Goal: Information Seeking & Learning: Learn about a topic

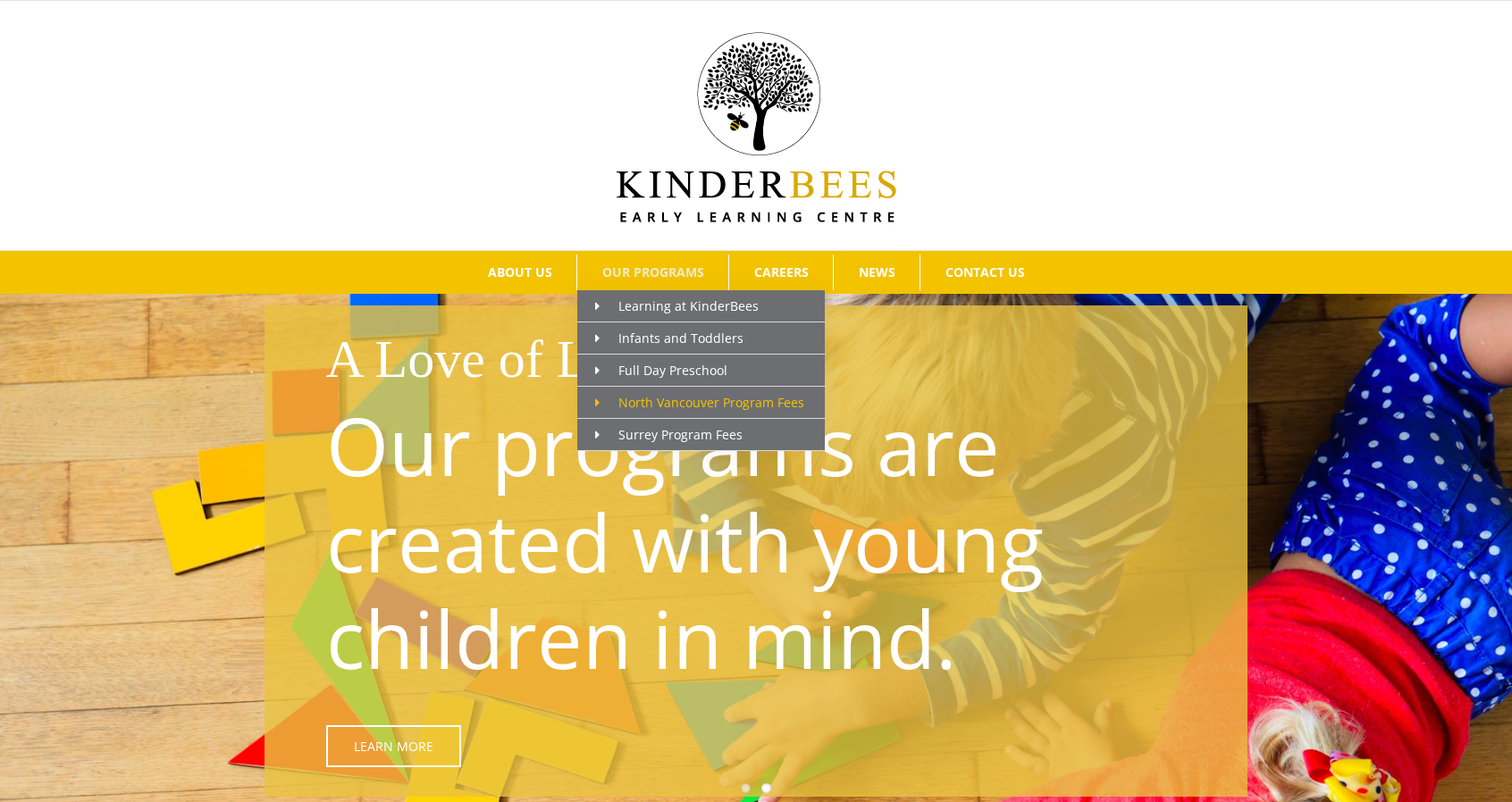
click at [596, 399] on icon "Main Menu" at bounding box center [598, 403] width 4 height 13
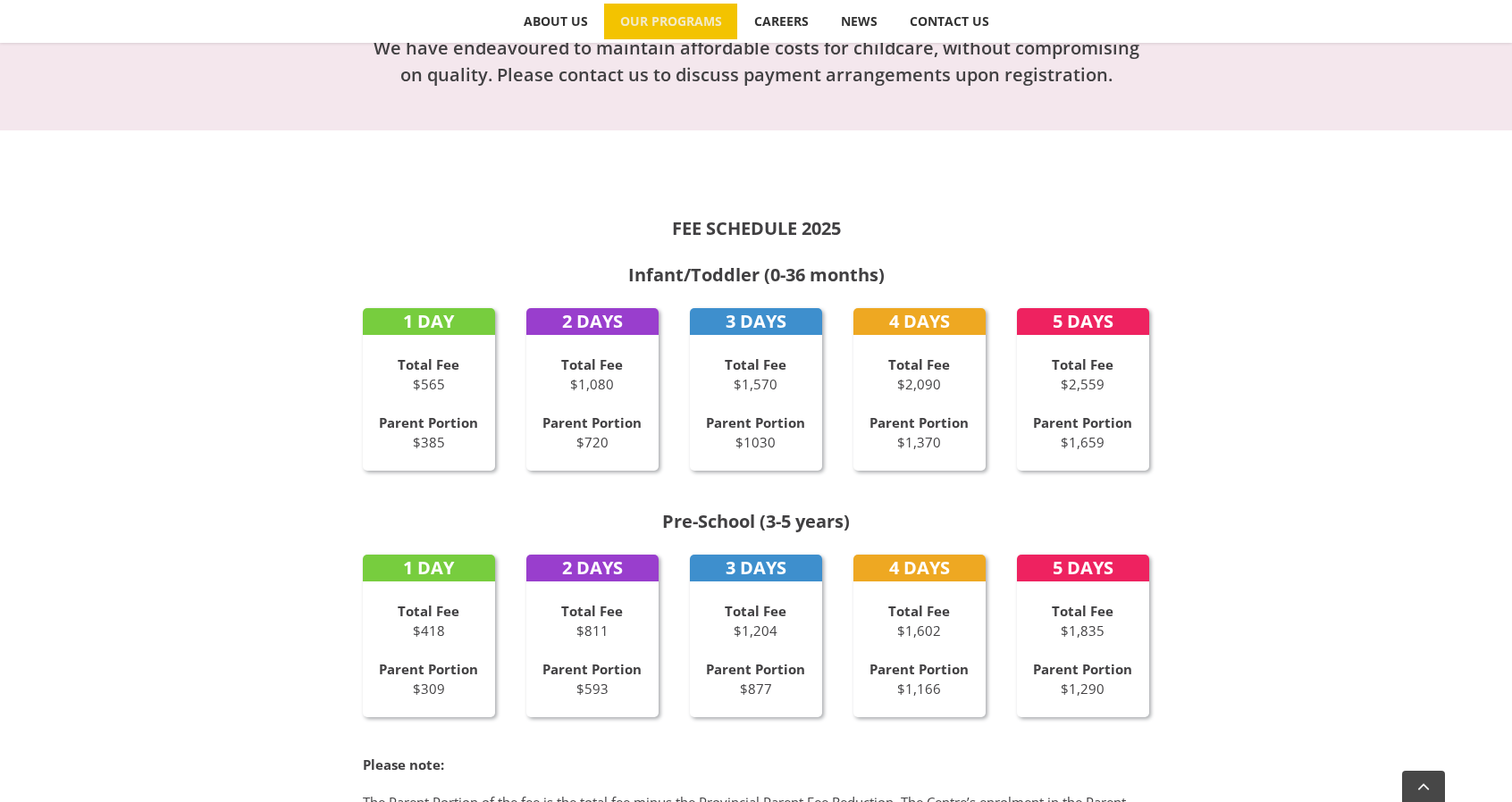
scroll to position [804, 0]
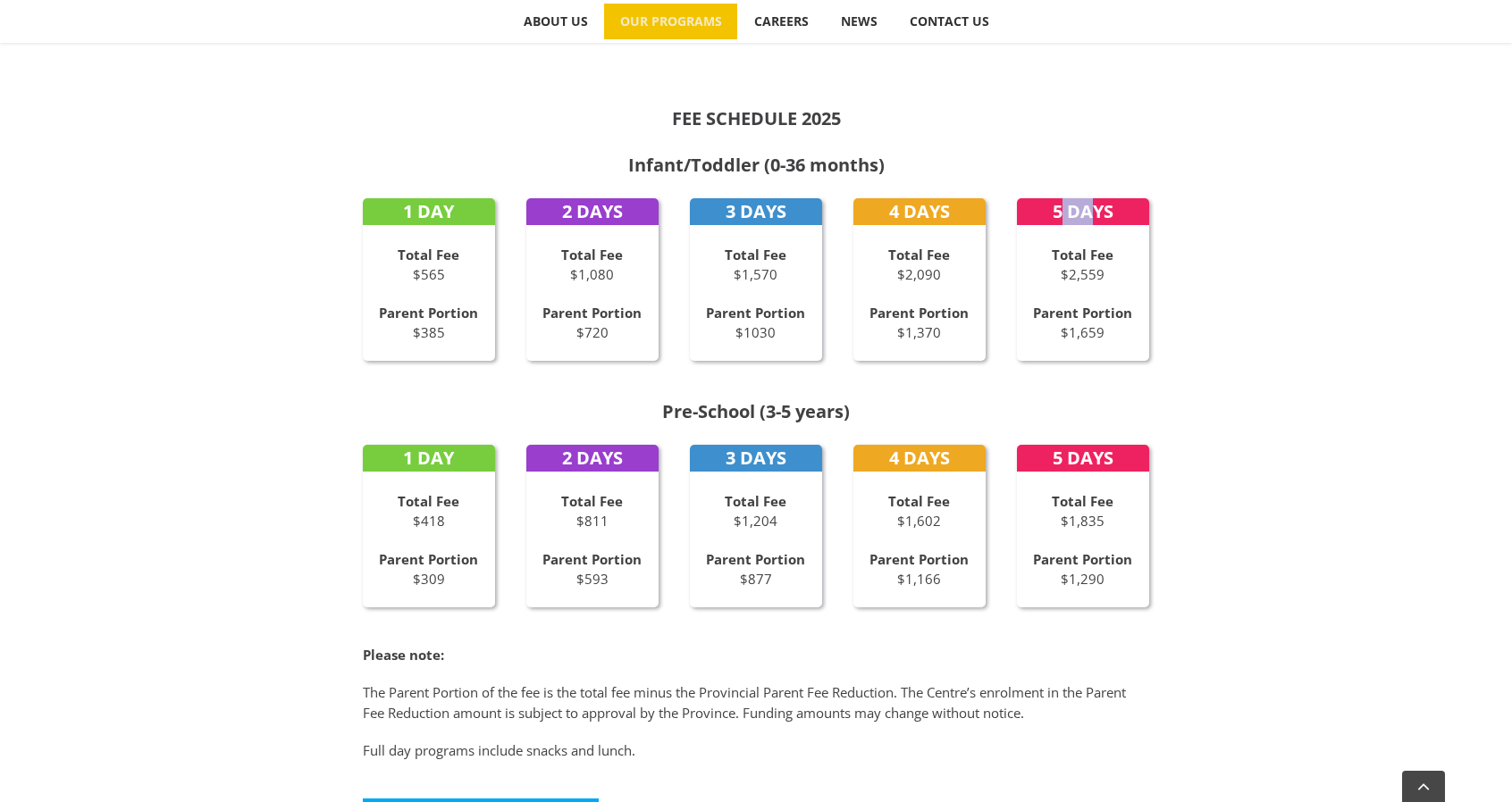
drag, startPoint x: 1059, startPoint y: 211, endPoint x: 1098, endPoint y: 211, distance: 39.0
click at [1098, 211] on strong "5 DAYS" at bounding box center [1083, 211] width 61 height 24
drag, startPoint x: 1058, startPoint y: 281, endPoint x: 1102, endPoint y: 278, distance: 44.1
click at [1102, 278] on p "Total Fee $2,559" at bounding box center [1083, 264] width 133 height 40
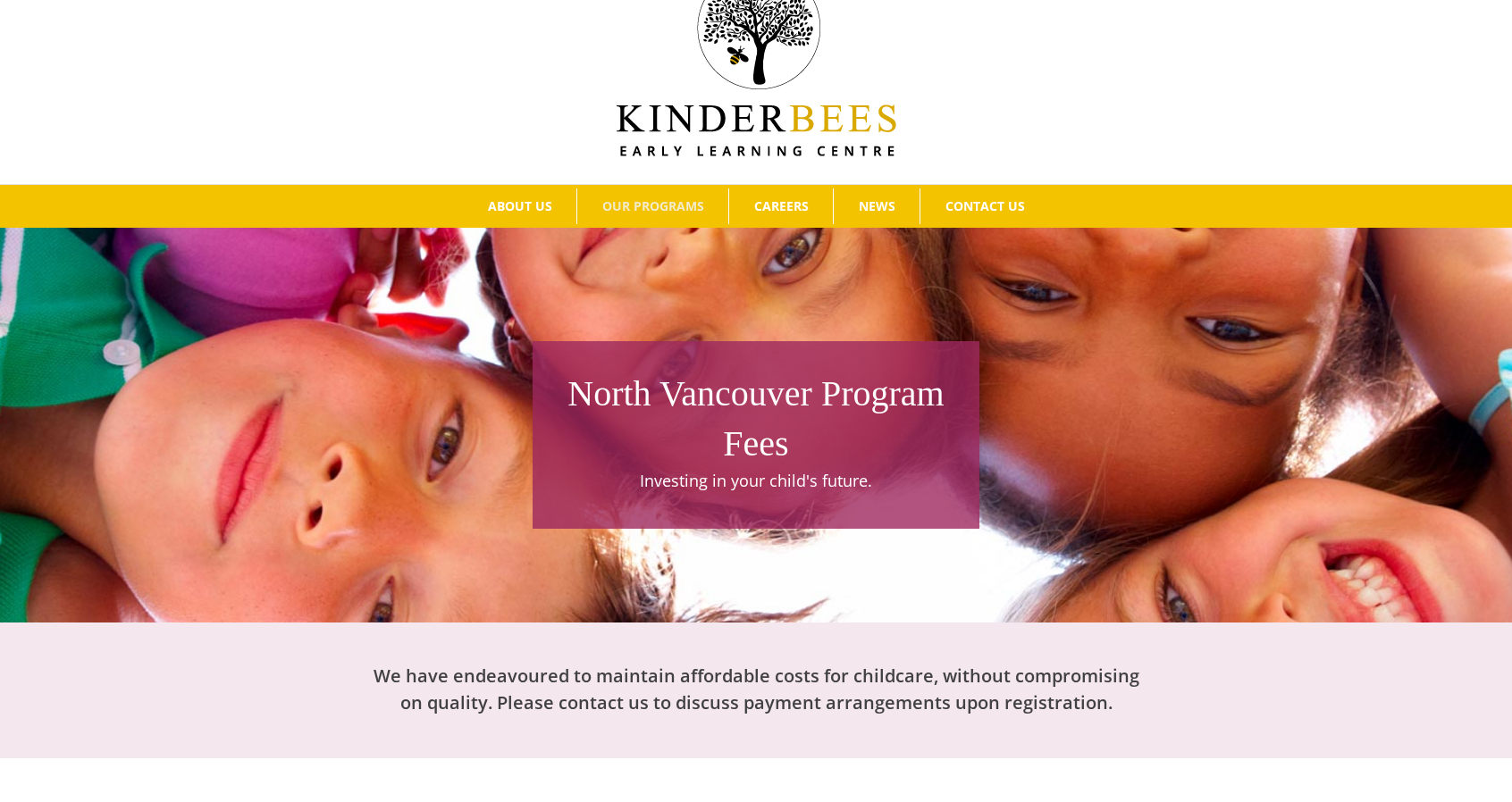
scroll to position [90, 0]
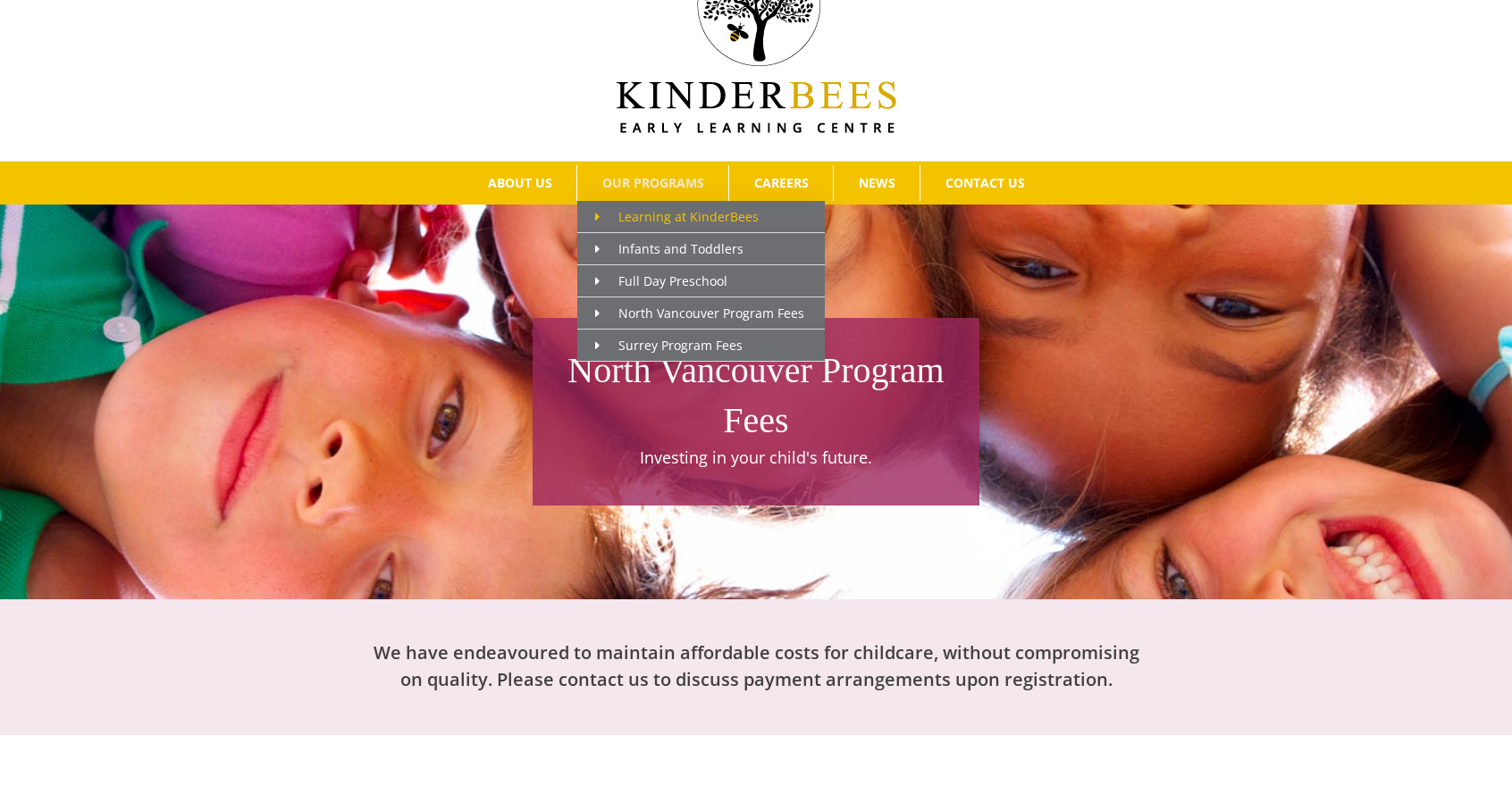
click at [660, 218] on span "Learning at KinderBees" at bounding box center [678, 216] width 164 height 17
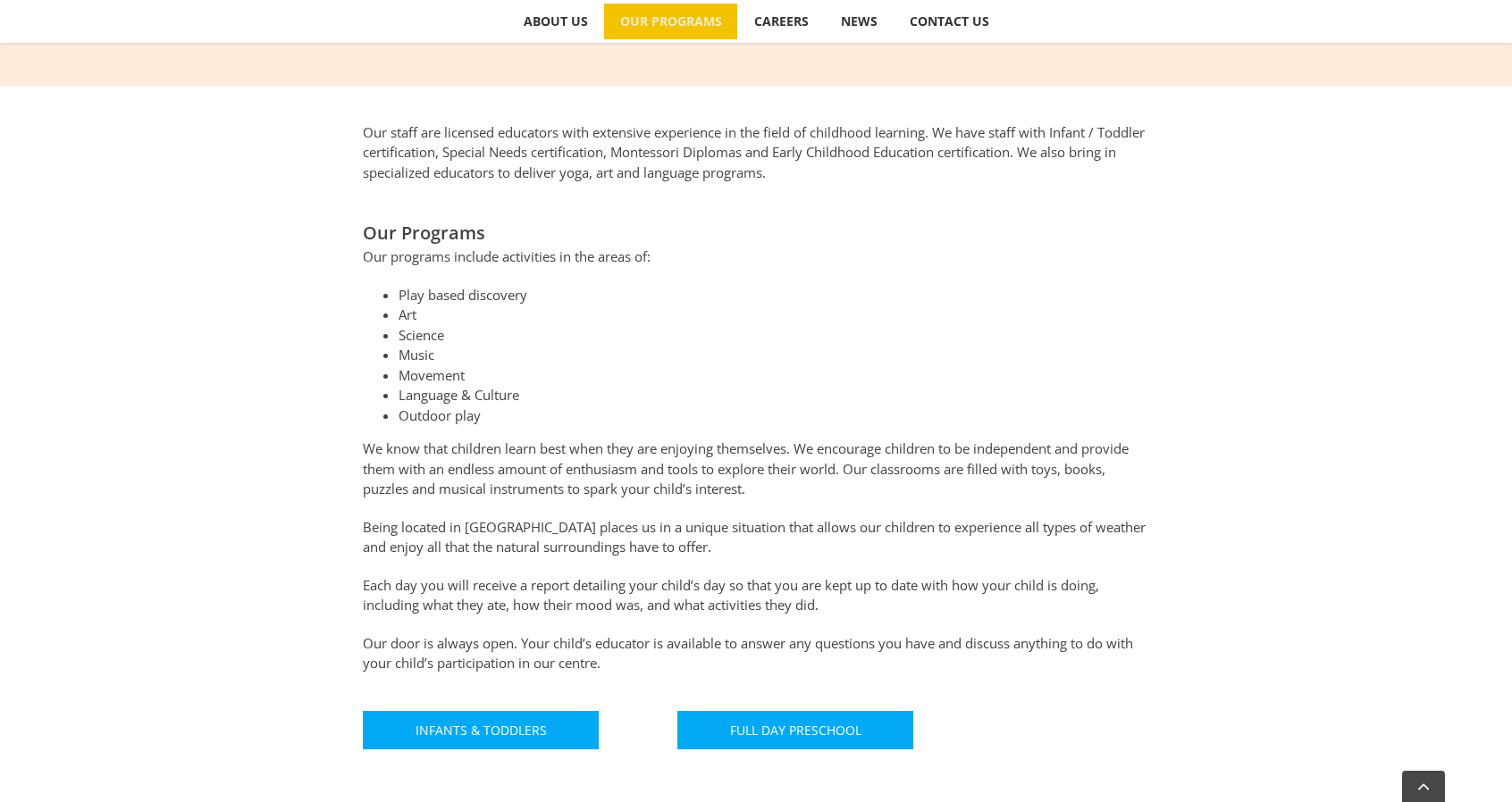
scroll to position [804, 0]
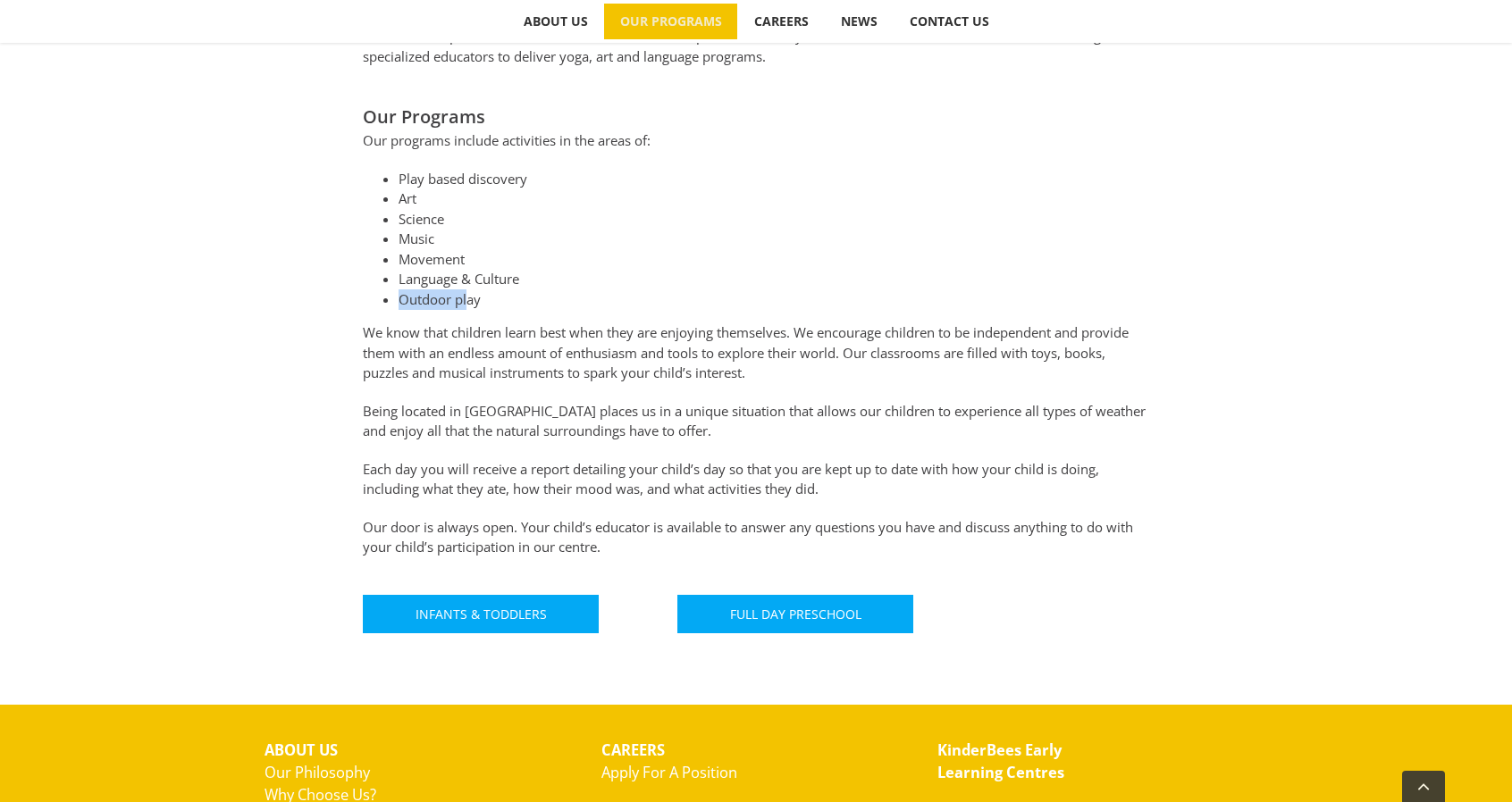
drag, startPoint x: 393, startPoint y: 301, endPoint x: 466, endPoint y: 299, distance: 73.0
click at [466, 299] on ul "Play based discovery Art Science Music Movement Language & Culture Outdoor play" at bounding box center [756, 239] width 786 height 142
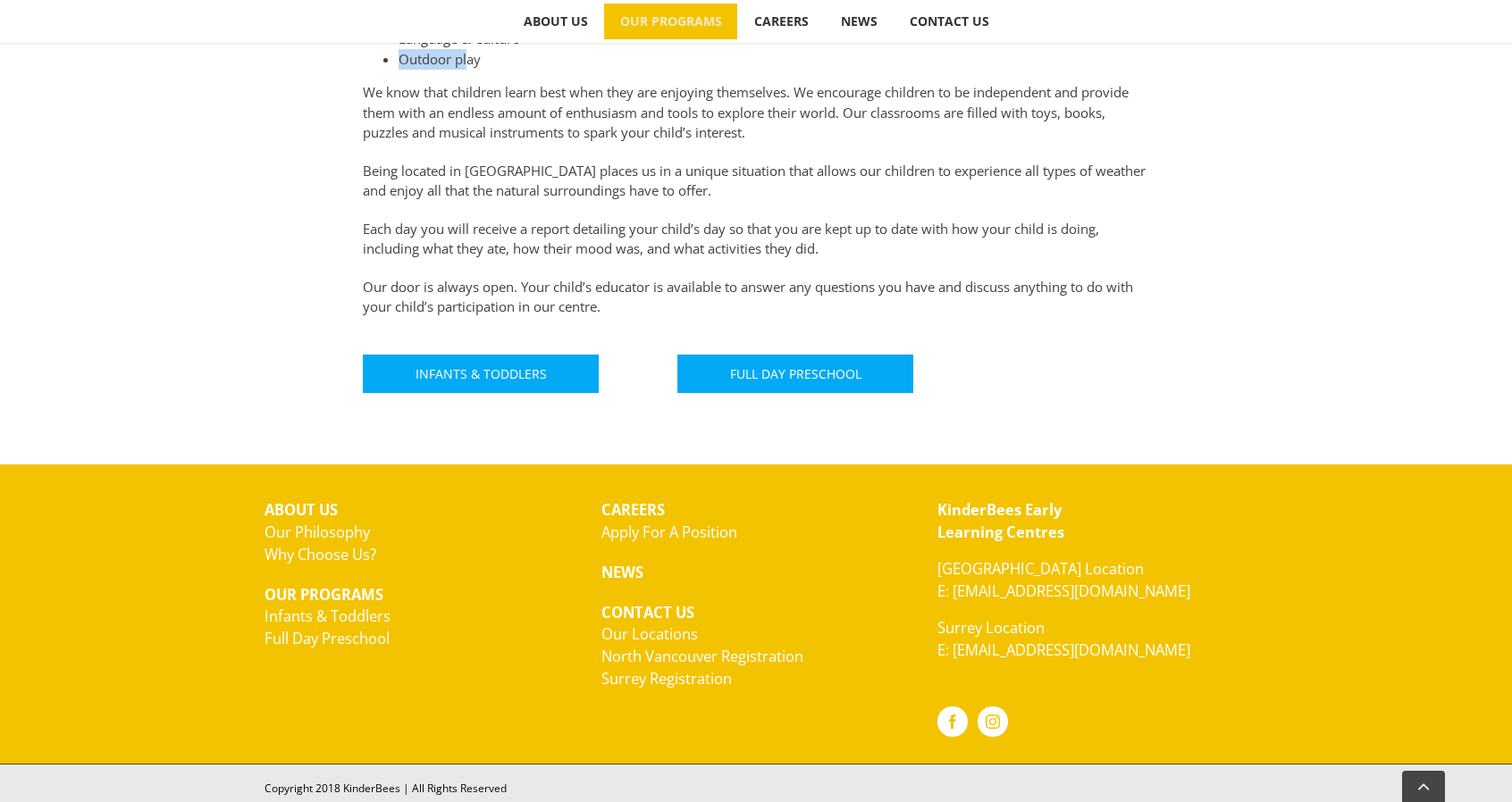
scroll to position [1051, 0]
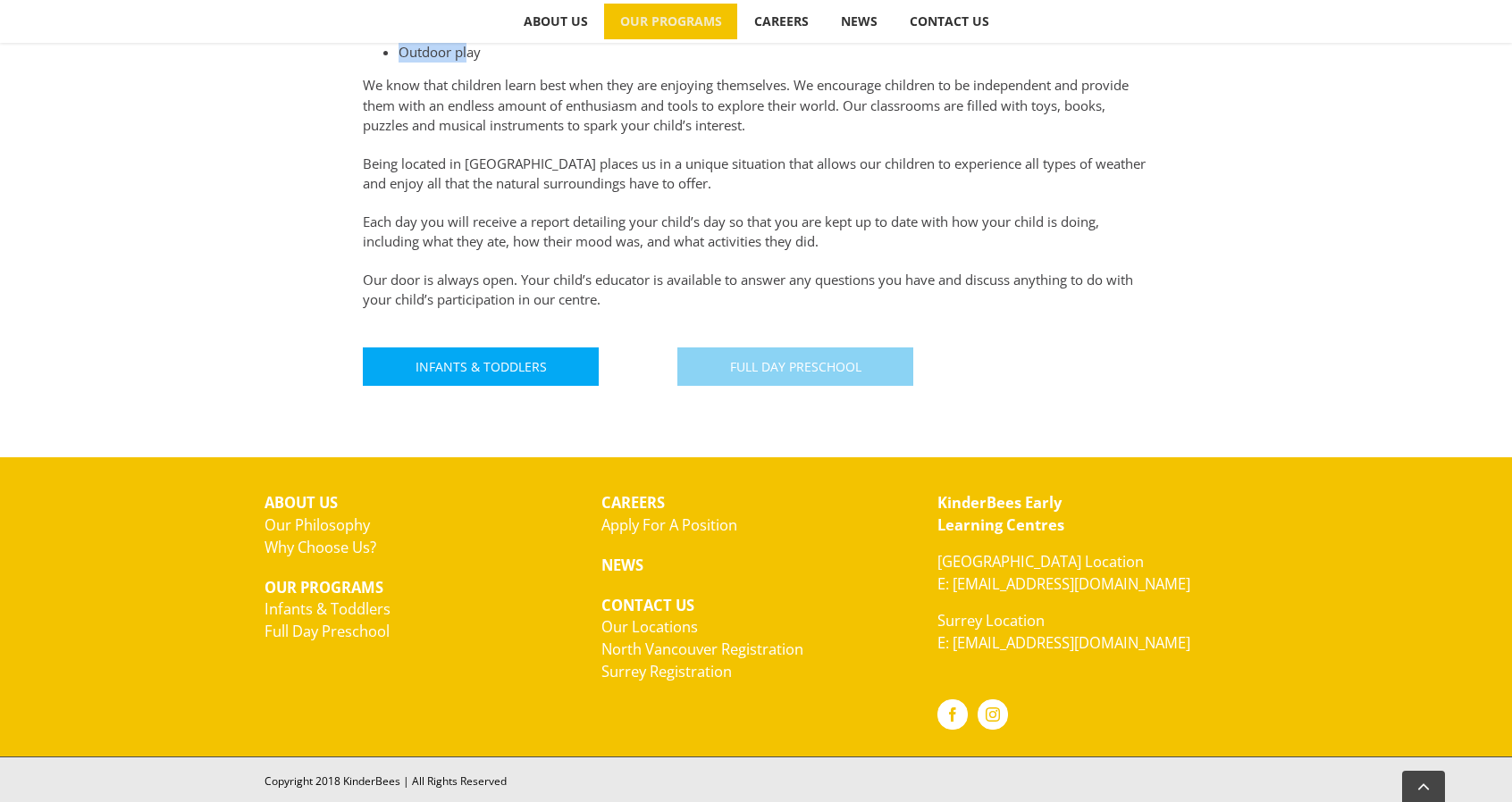
click at [770, 367] on span "Full Day Preschool" at bounding box center [796, 366] width 132 height 15
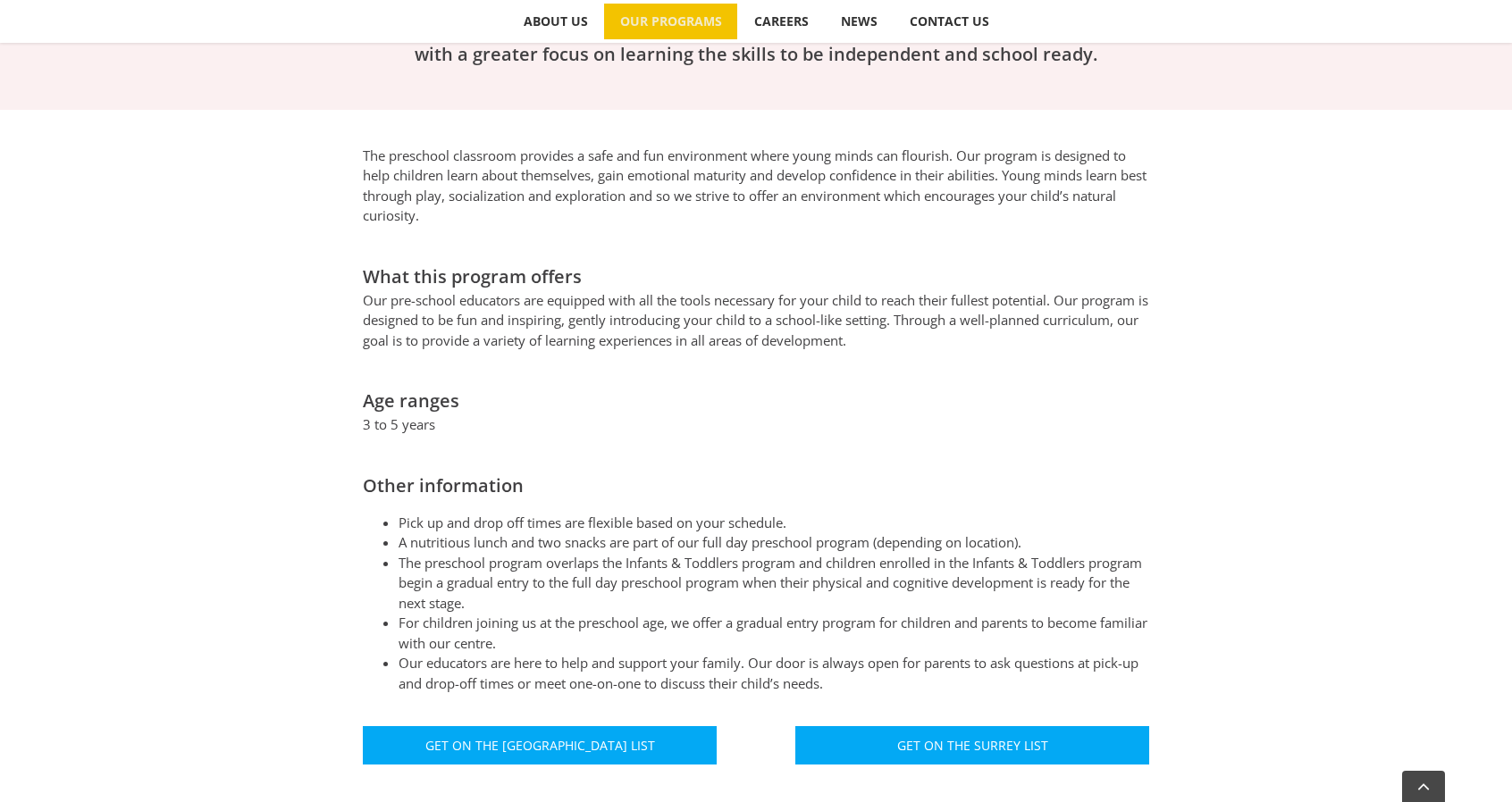
scroll to position [625, 0]
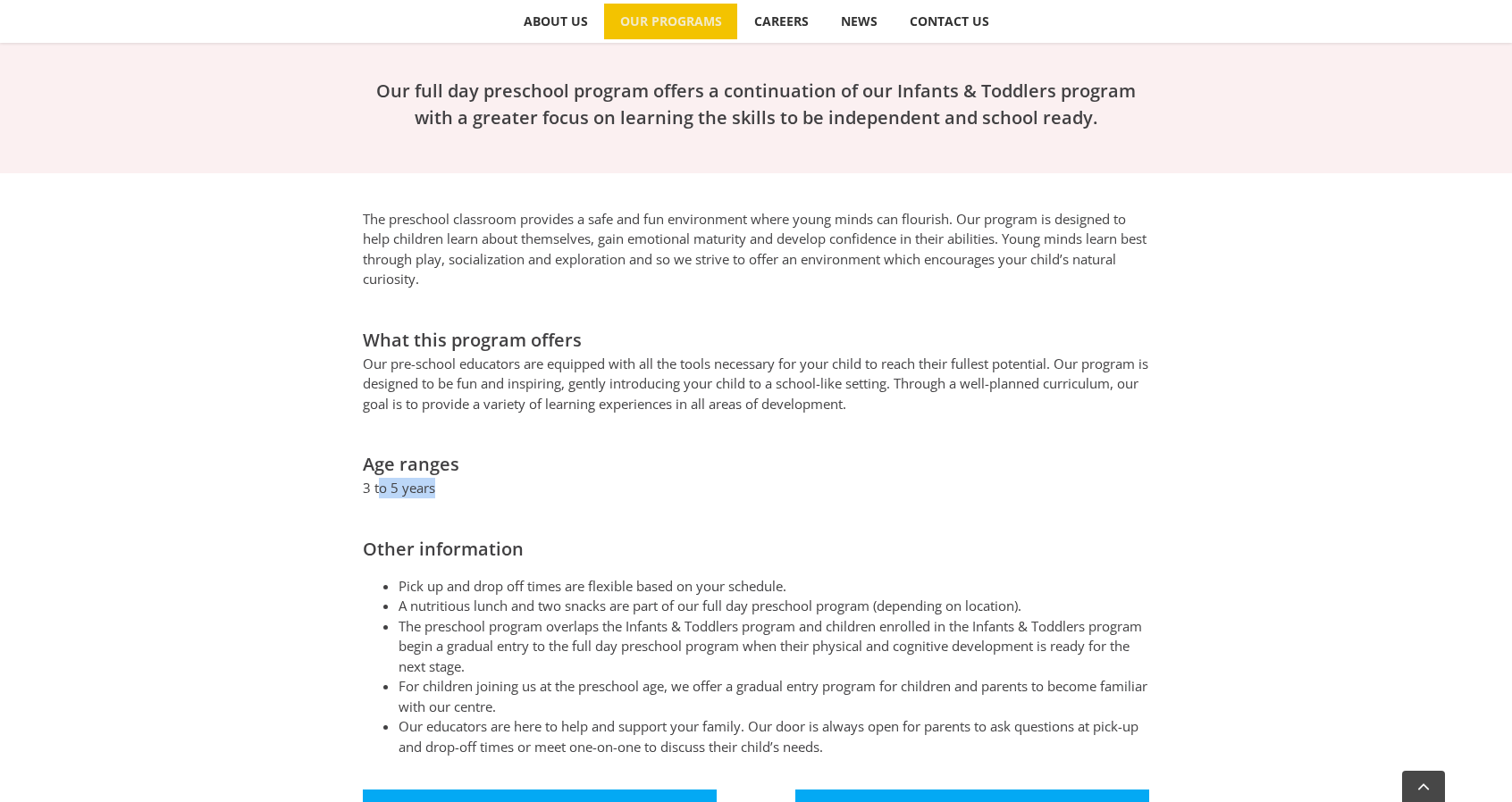
drag, startPoint x: 380, startPoint y: 461, endPoint x: 433, endPoint y: 465, distance: 53.2
click at [433, 478] on p "3 to 5 years" at bounding box center [756, 488] width 786 height 21
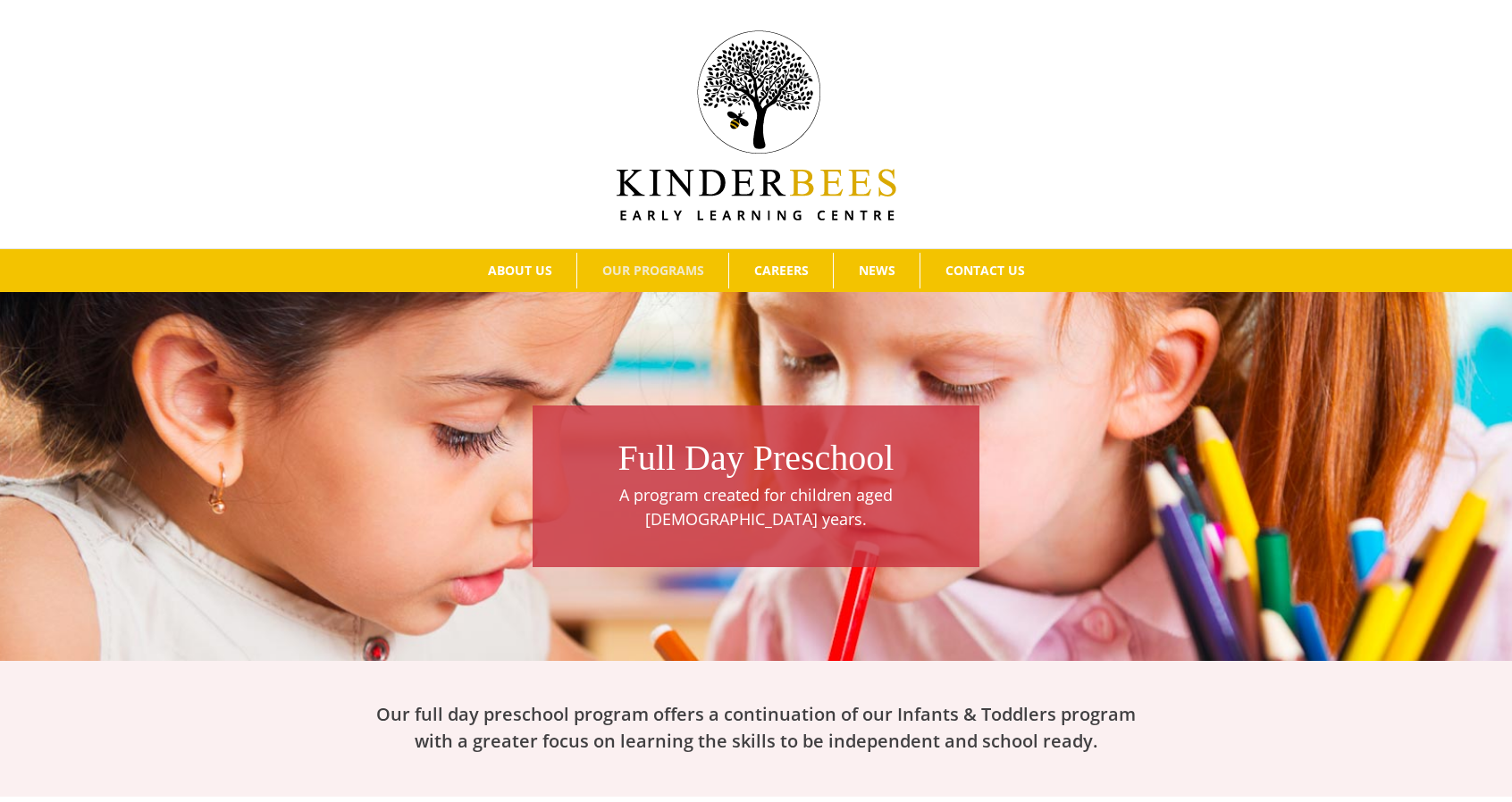
scroll to position [0, 0]
